Goal: Transaction & Acquisition: Purchase product/service

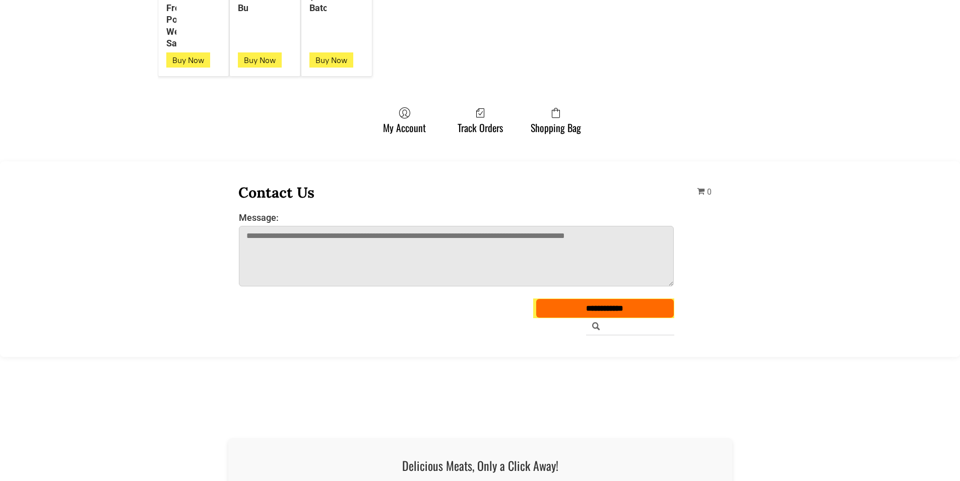
scroll to position [2823, 0]
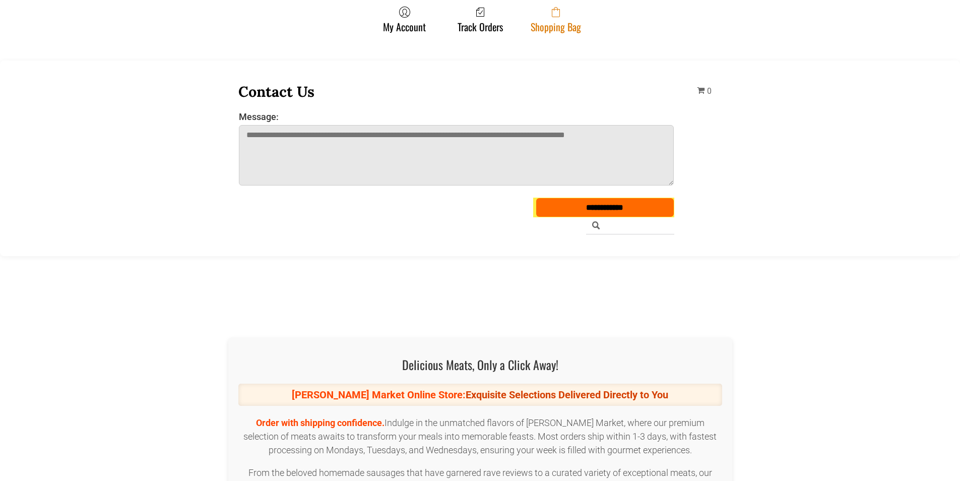
click at [581, 28] on link "Shopping Bag" at bounding box center [556, 19] width 60 height 27
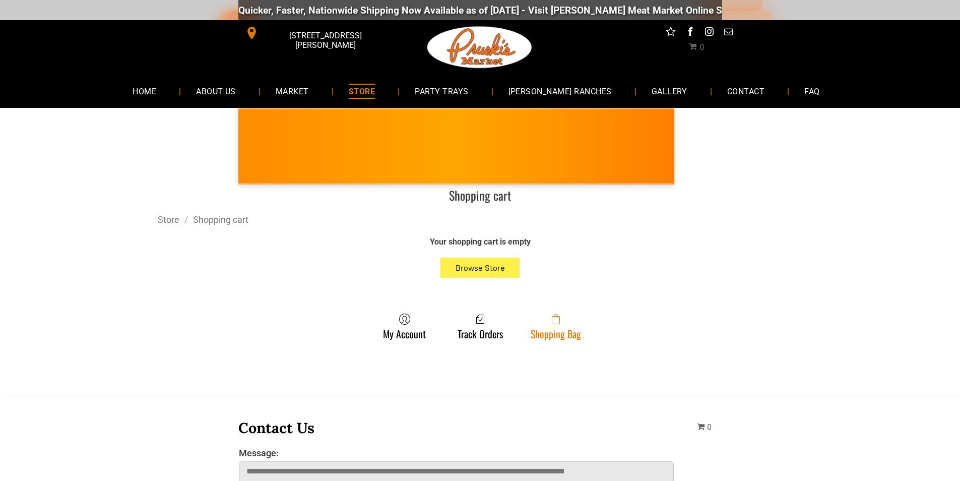
click at [564, 332] on link "Shopping Bag" at bounding box center [556, 326] width 60 height 27
click at [577, 336] on link "Shopping Bag" at bounding box center [556, 326] width 60 height 27
click at [561, 335] on link "Shopping Bag" at bounding box center [556, 326] width 60 height 27
